Goal: Task Accomplishment & Management: Manage account settings

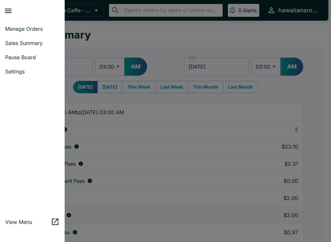
select select "03:00"
click at [38, 33] on link "Manage Orders" at bounding box center [32, 29] width 65 height 14
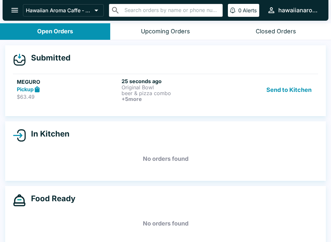
click at [91, 99] on p "$63.49" at bounding box center [68, 96] width 102 height 6
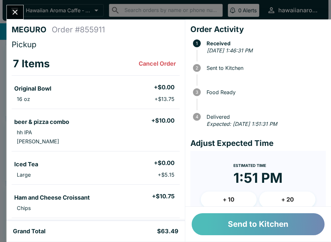
click at [246, 218] on button "Send to Kitchen" at bounding box center [258, 224] width 133 height 22
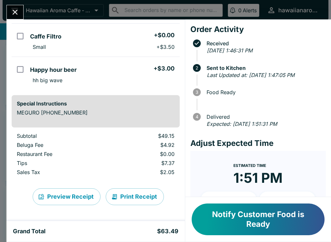
click at [17, 16] on icon "Close" at bounding box center [15, 12] width 9 height 9
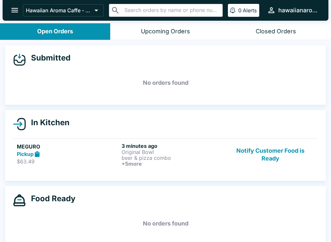
click at [183, 149] on p "Original Bowl" at bounding box center [173, 152] width 102 height 6
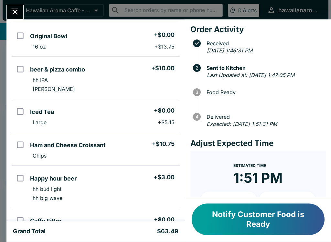
scroll to position [52, 0]
